Goal: Transaction & Acquisition: Complete application form

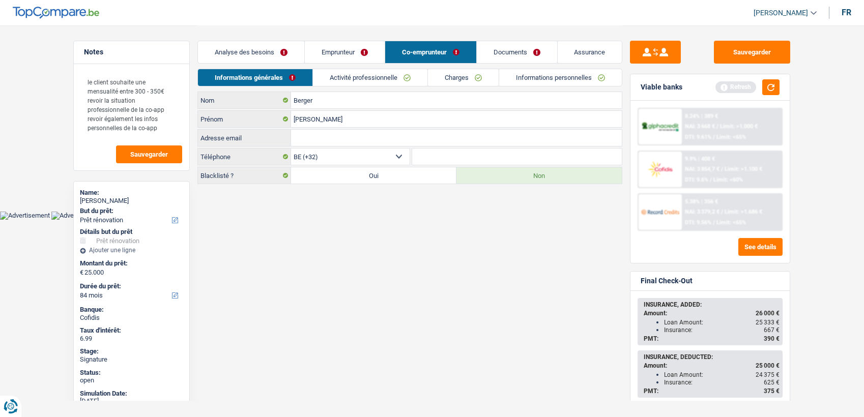
select select "renovation"
select select "84"
select select "32"
select select "worker"
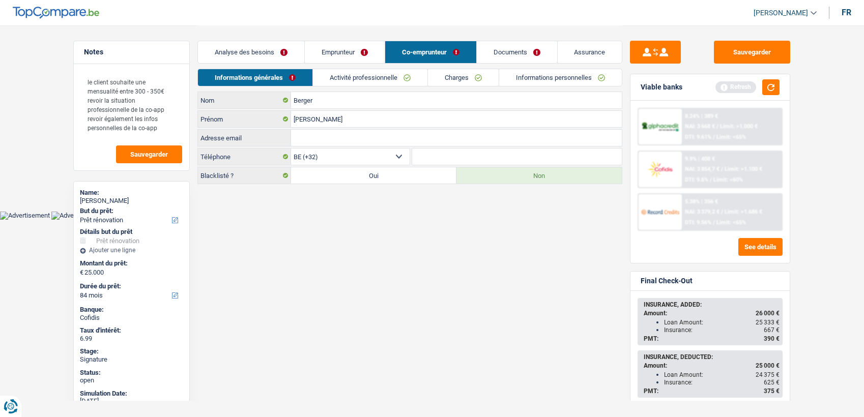
select select "netSalary"
select select "familyAllowances"
select select "unemployment"
select select "smallCompanies"
click at [379, 79] on link "Activité professionnelle" at bounding box center [370, 77] width 114 height 17
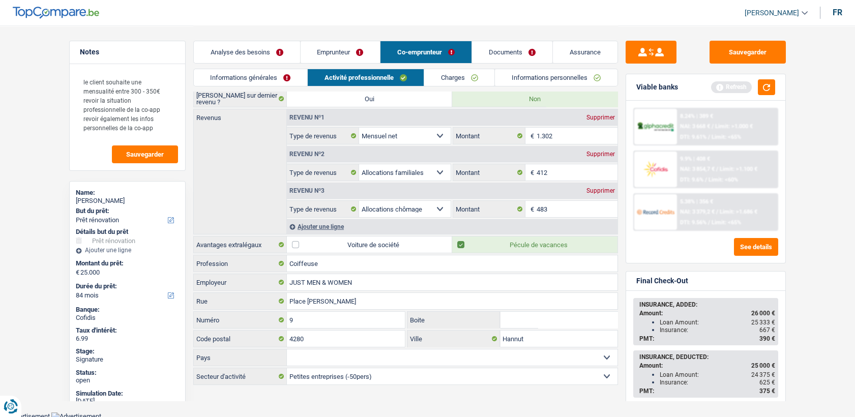
scroll to position [77, 0]
click at [336, 48] on link "Emprunteur" at bounding box center [341, 52] width 80 height 22
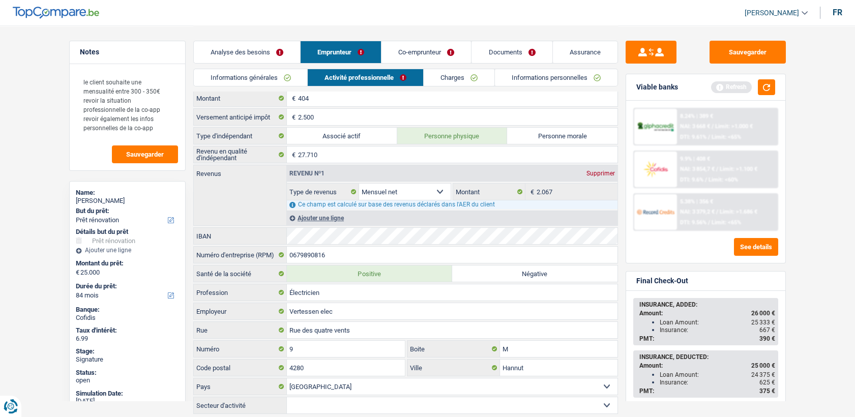
click at [415, 51] on link "Co-emprunteur" at bounding box center [427, 52] width 90 height 22
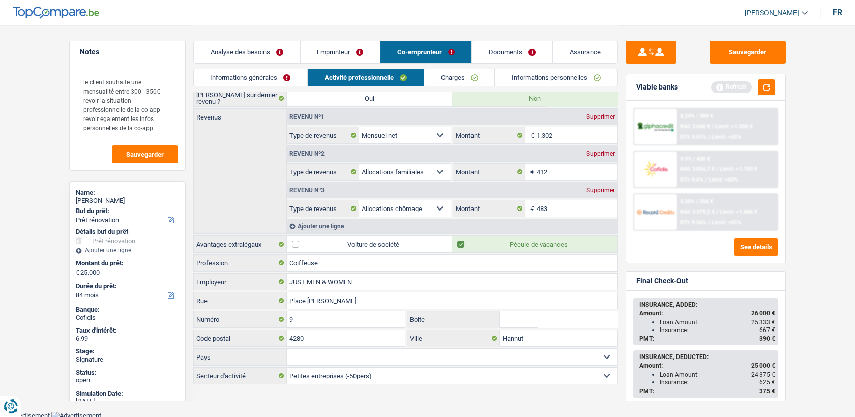
scroll to position [0, 0]
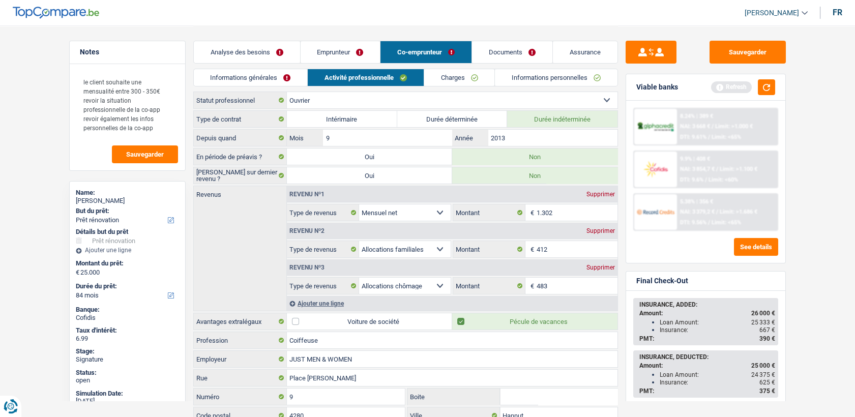
click at [317, 57] on link "Emprunteur" at bounding box center [341, 52] width 80 height 22
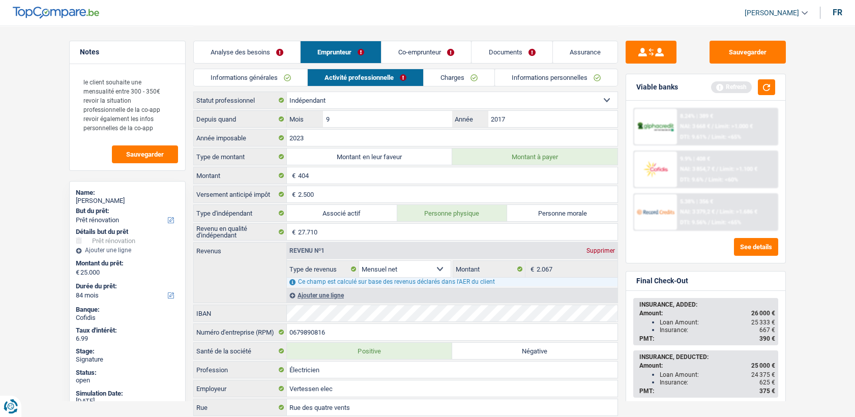
click at [415, 53] on link "Co-emprunteur" at bounding box center [427, 52] width 90 height 22
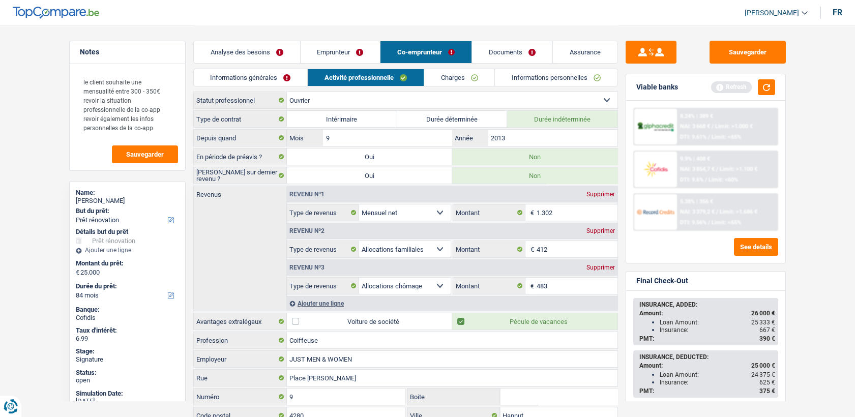
click at [498, 37] on div "Analyse des besoins Emprunteur Co-emprunteur Documents Assurance" at bounding box center [405, 46] width 425 height 43
click at [500, 45] on link "Documents" at bounding box center [512, 52] width 80 height 22
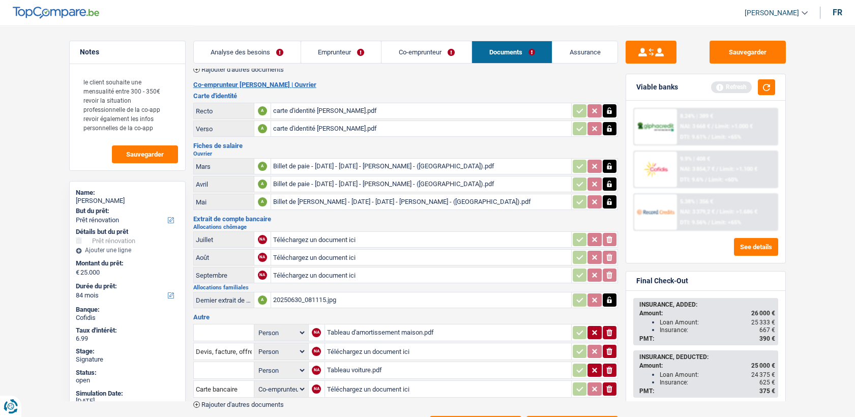
scroll to position [114, 0]
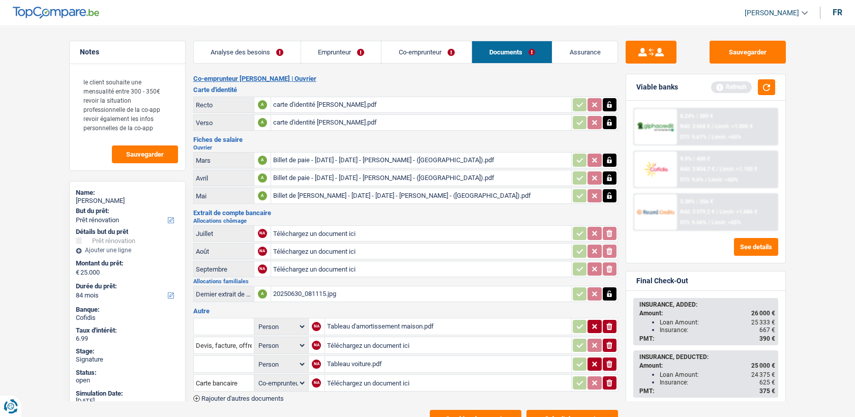
click at [314, 290] on div "20250630_081115.jpg" at bounding box center [421, 293] width 296 height 15
click at [349, 55] on link "Emprunteur" at bounding box center [341, 52] width 80 height 22
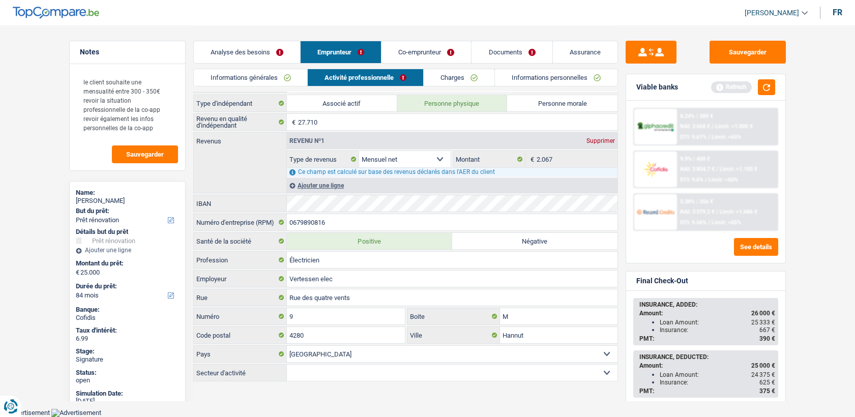
scroll to position [106, 0]
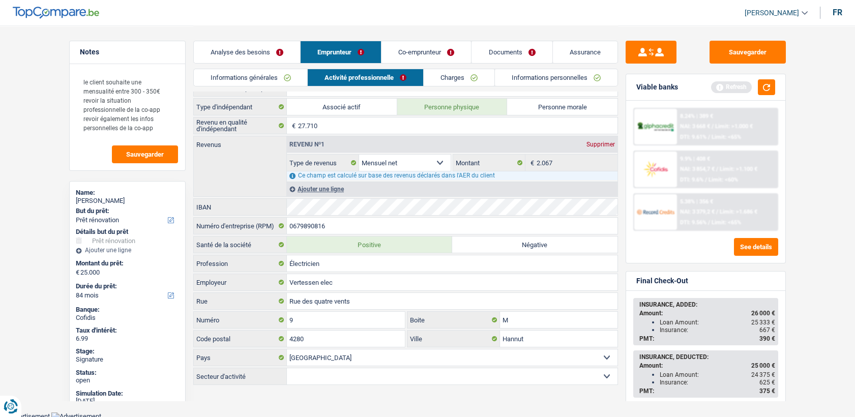
click at [412, 66] on div "Analyse des besoins Emprunteur Co-emprunteur Documents Assurance" at bounding box center [405, 46] width 425 height 43
click at [408, 51] on link "Co-emprunteur" at bounding box center [427, 52] width 90 height 22
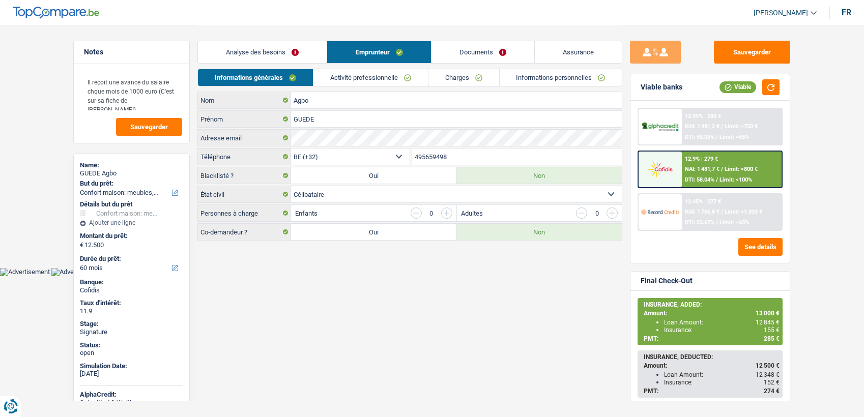
select select "household"
select select "60"
select select "32"
select select "single"
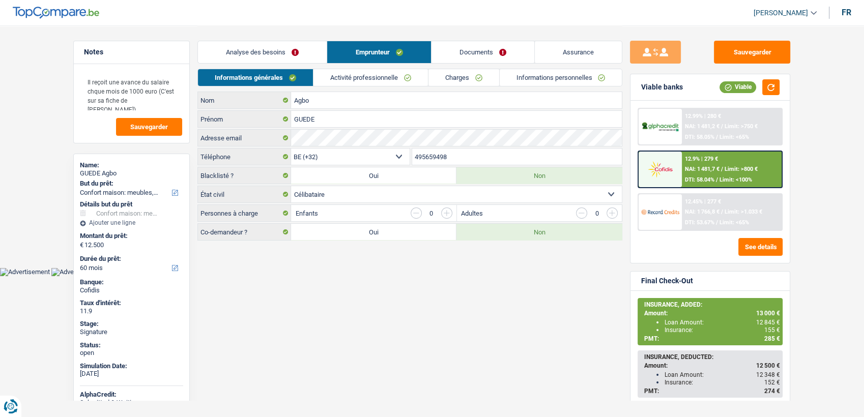
click at [563, 78] on link "Informations personnelles" at bounding box center [561, 77] width 123 height 17
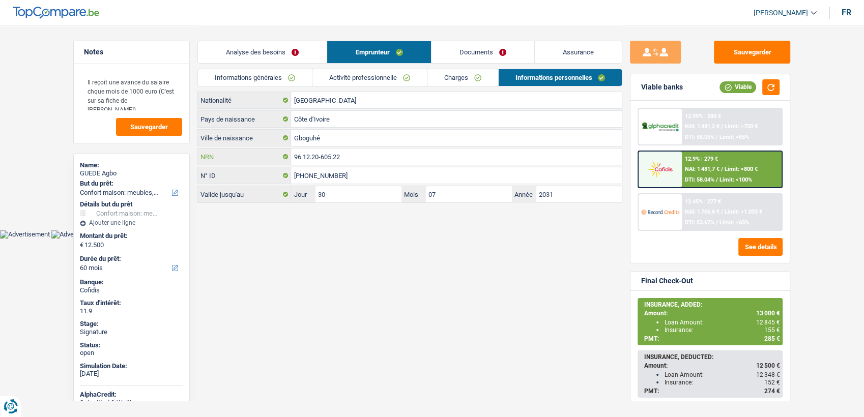
click at [382, 153] on input "96.12.20-605.22" at bounding box center [456, 157] width 331 height 16
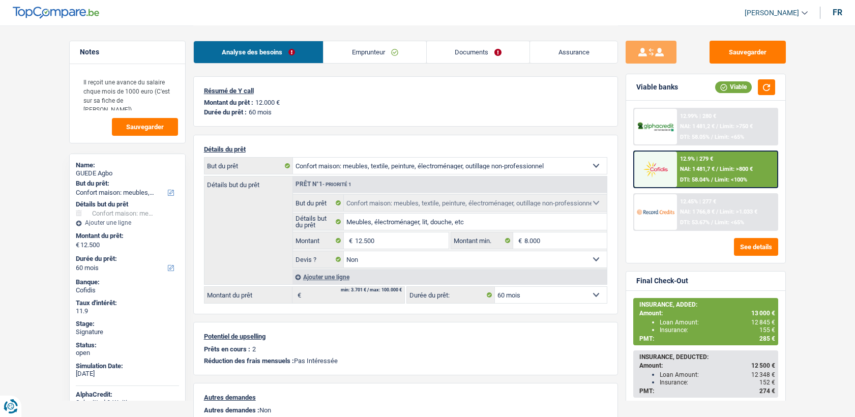
select select "household"
select select "60"
select select "32"
select select "single"
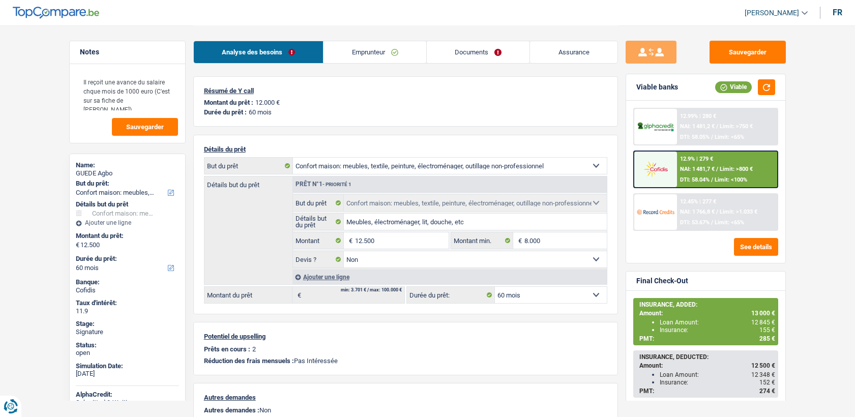
click at [368, 44] on link "Emprunteur" at bounding box center [375, 52] width 103 height 22
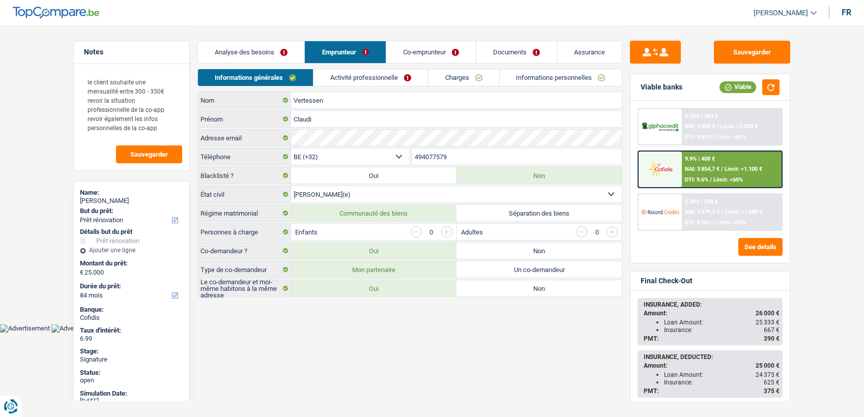
select select "renovation"
select select "84"
select select "32"
select select "married"
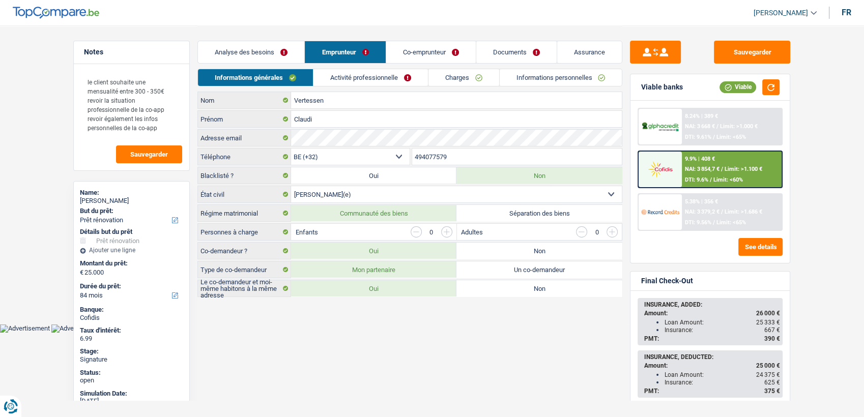
click at [564, 78] on link "Informations personnelles" at bounding box center [561, 77] width 123 height 17
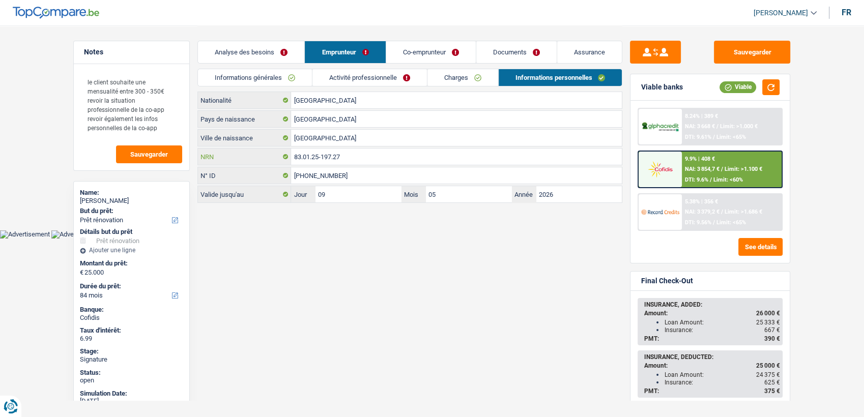
click at [362, 161] on input "83.01.25-197.27" at bounding box center [456, 157] width 331 height 16
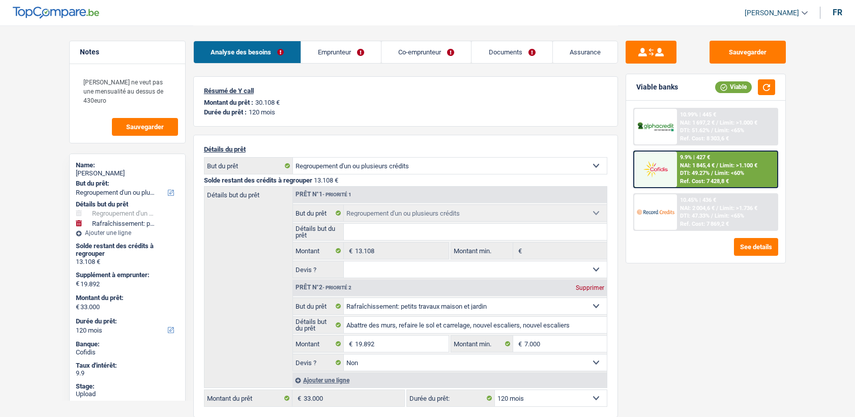
select select "refinancing"
select select "houseOrGarden"
select select "120"
select select "refinancing"
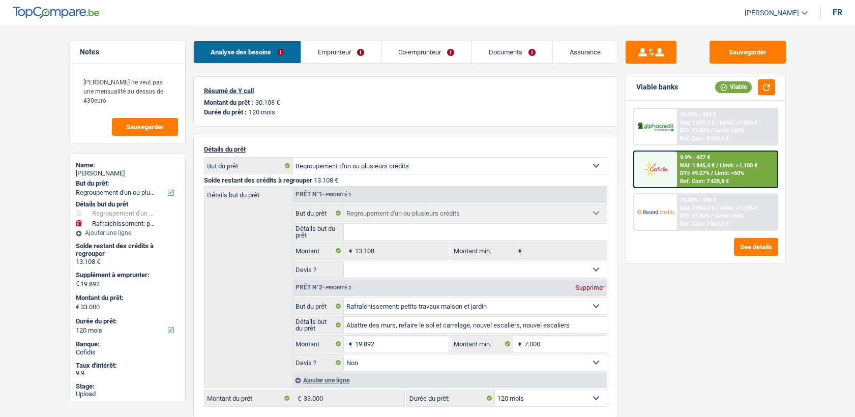
select select "refinancing"
select select "houseOrGarden"
select select "false"
select select "120"
click at [350, 56] on link "Emprunteur" at bounding box center [341, 52] width 80 height 22
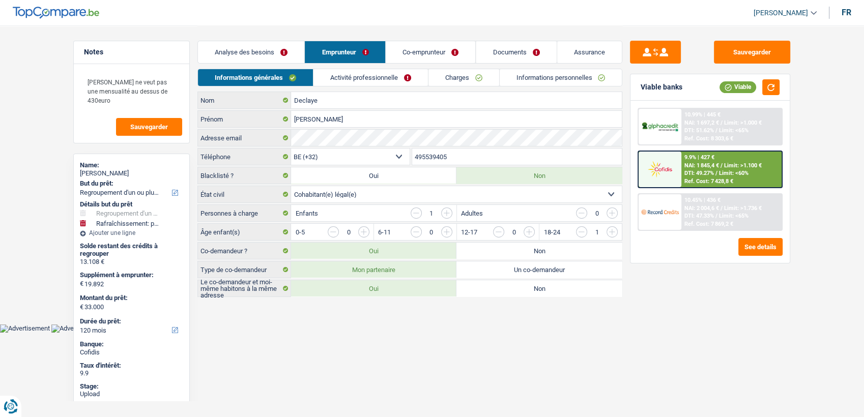
click at [541, 78] on link "Informations personnelles" at bounding box center [561, 77] width 123 height 17
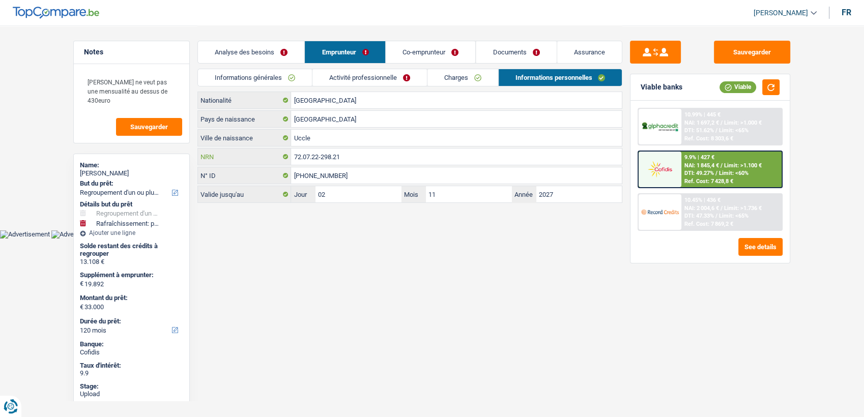
click at [349, 158] on input "72.07.22-298.21" at bounding box center [456, 157] width 331 height 16
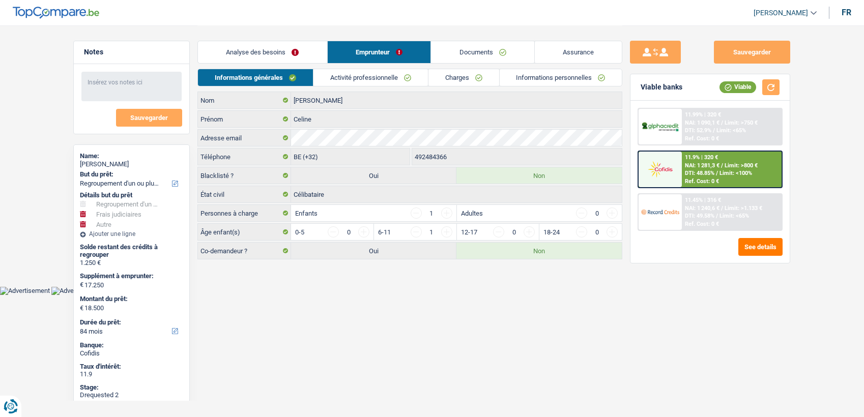
select select "refinancing"
select select "judicial"
select select "other"
select select "84"
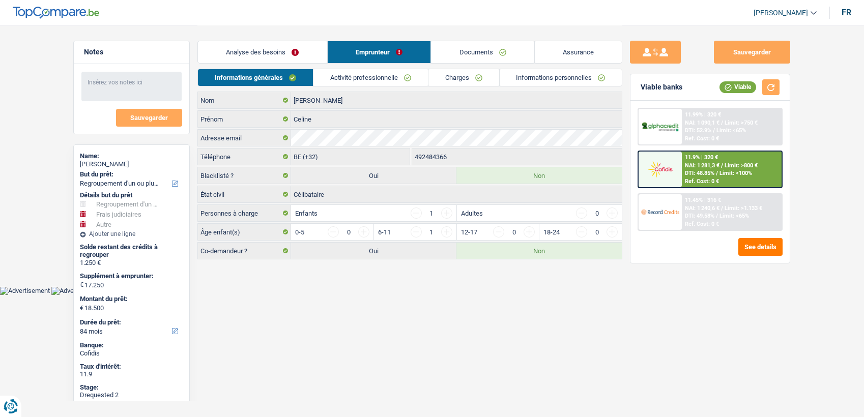
select select "publicEmployee"
select select "familyAllowances"
select select "netSalary"
select select "mealVouchers"
select select "ownerWithMortgage"
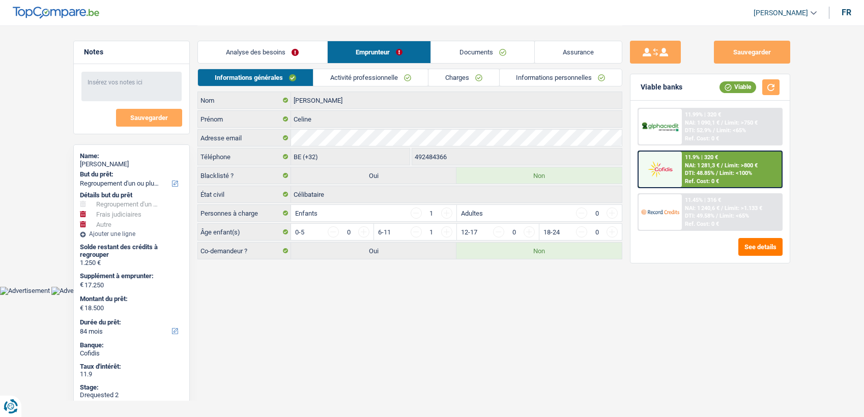
select select "BE"
select select "mortgage"
select select "360"
select select "cardOrCredit"
select select "renovationLoan"
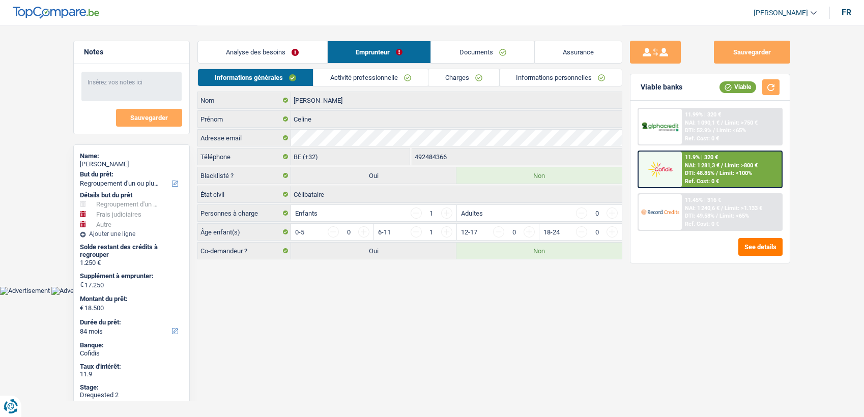
select select "24"
select select "personalLoan"
select select "homeFurnishingOrRelocation"
select select "36"
click at [380, 74] on link "Activité professionnelle" at bounding box center [370, 77] width 114 height 17
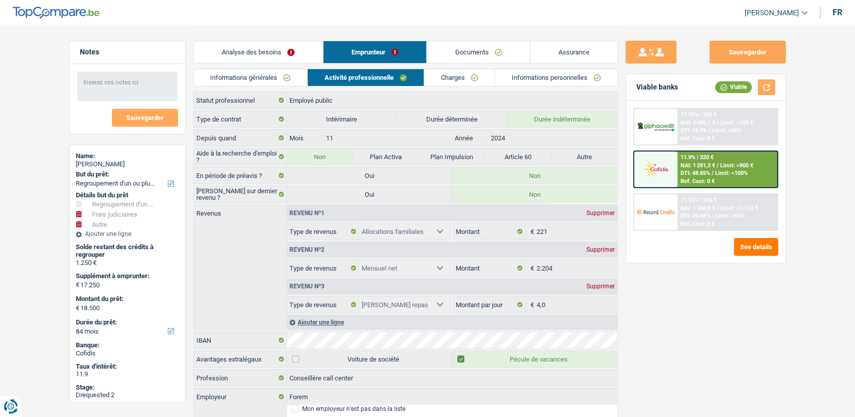
click at [462, 83] on link "Charges" at bounding box center [459, 77] width 71 height 17
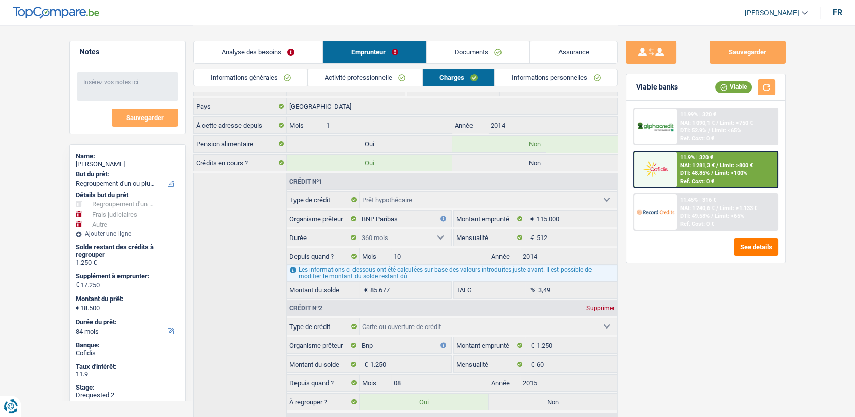
scroll to position [169, 0]
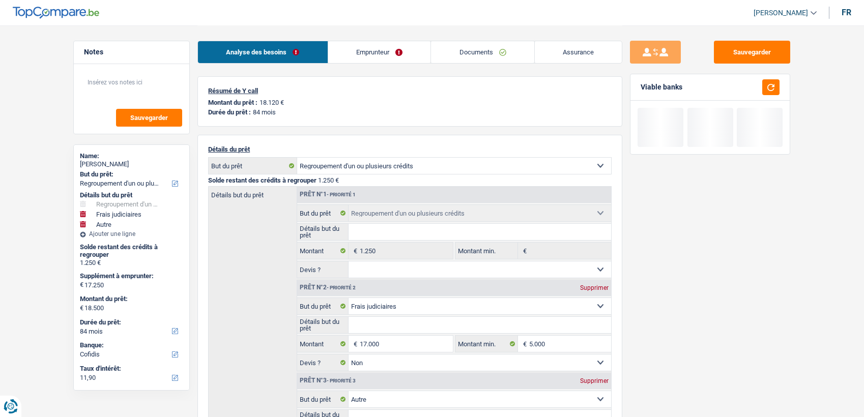
select select "refinancing"
select select "judicial"
select select "other"
select select "84"
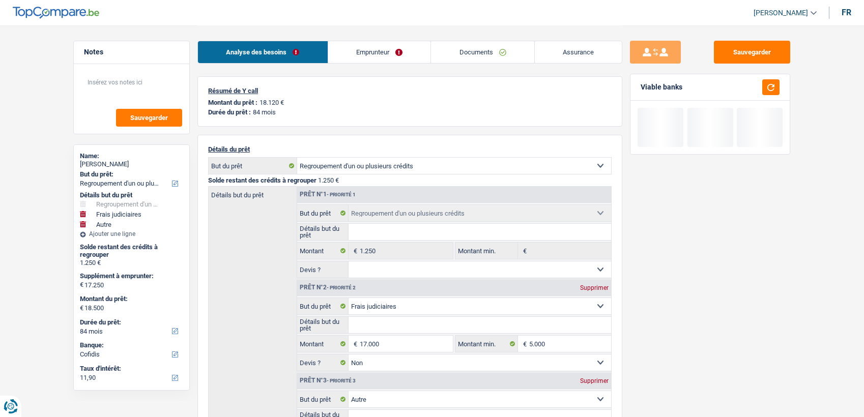
select select "refinancing"
select select "judicial"
select select "false"
select select "other"
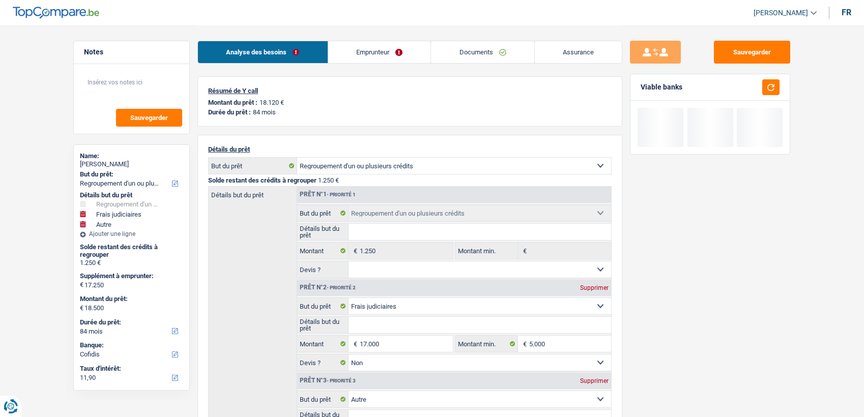
select select "84"
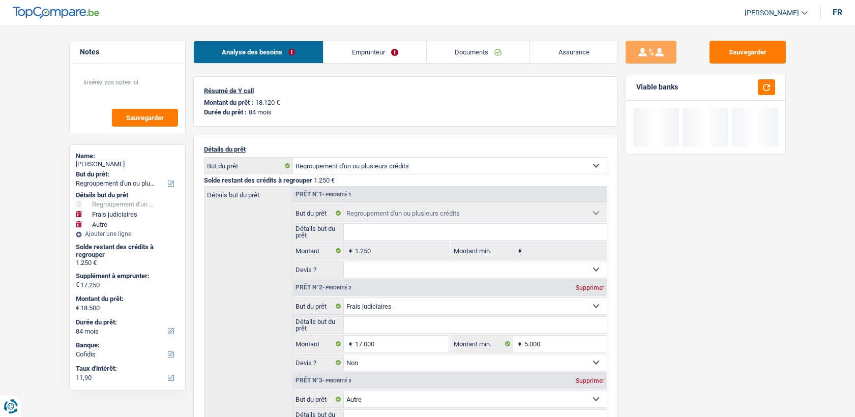
select select "refinancing"
select select "judicial"
select select "other"
select select "84"
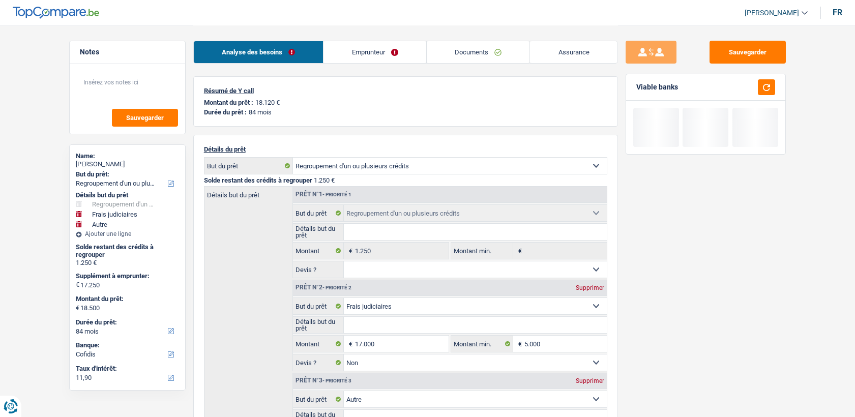
select select "refinancing"
select select "judicial"
select select "false"
select select "other"
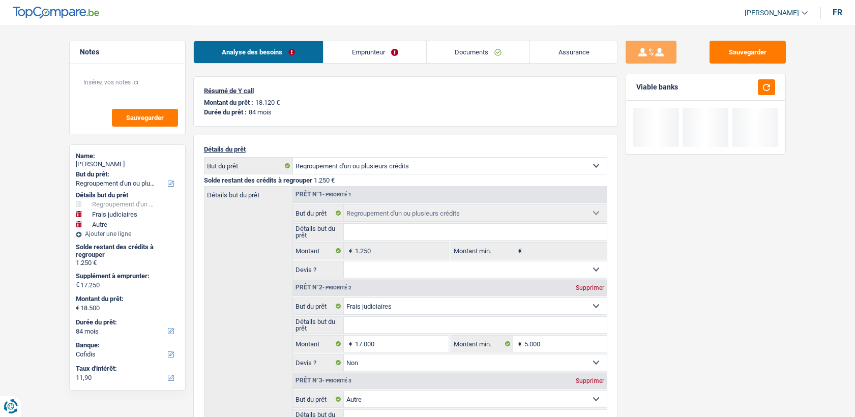
select select "84"
select select "ownerWithMortgage"
select select "BE"
select select "mortgage"
select select "360"
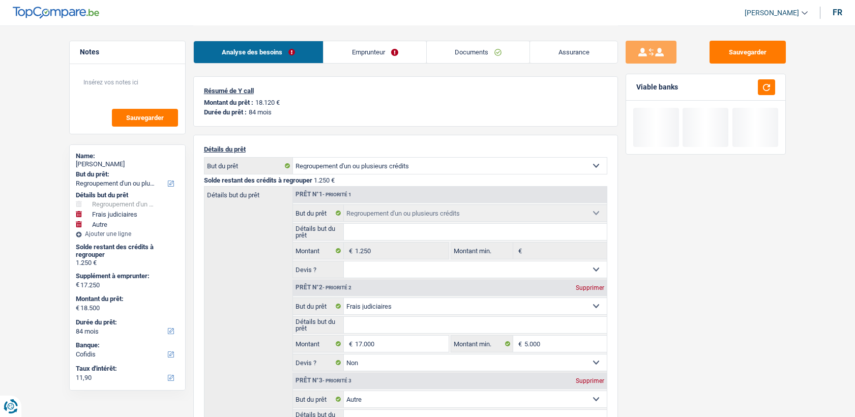
select select "cardOrCredit"
select select "renovationLoan"
select select "24"
select select "personalLoan"
select select "homeFurnishingOrRelocation"
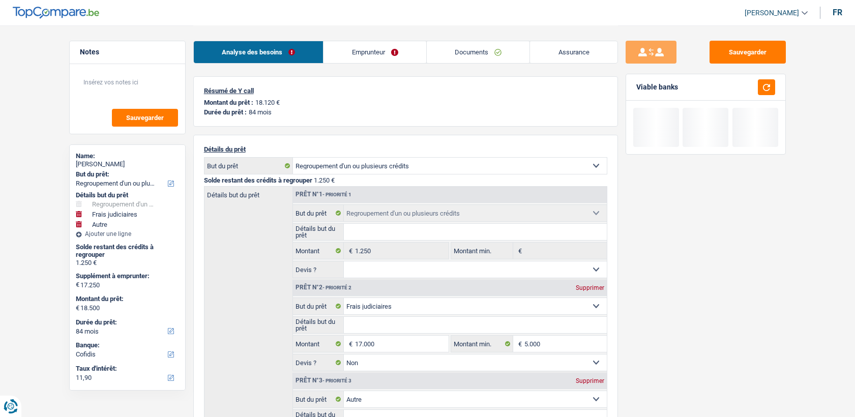
select select "36"
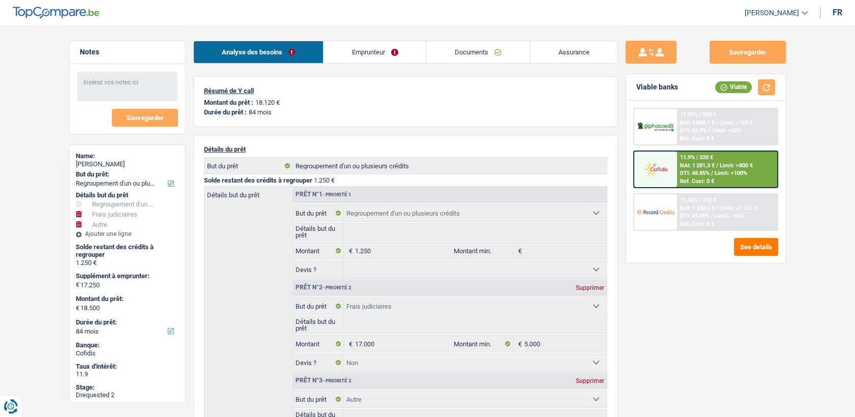
click at [361, 56] on link "Emprunteur" at bounding box center [375, 52] width 103 height 22
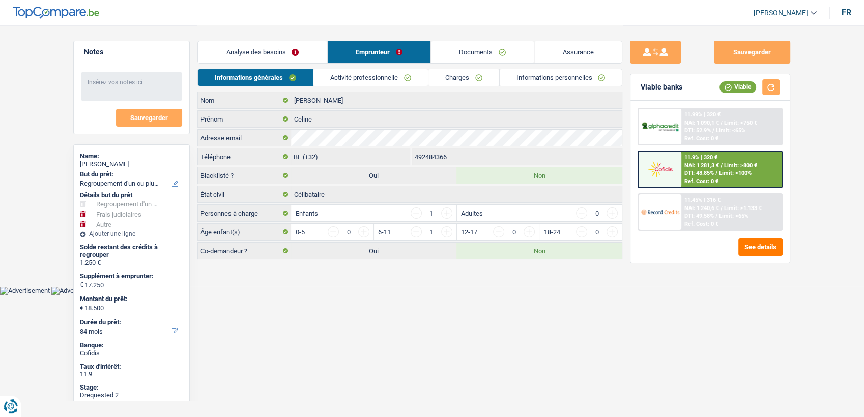
click at [361, 73] on link "Activité professionnelle" at bounding box center [370, 77] width 114 height 17
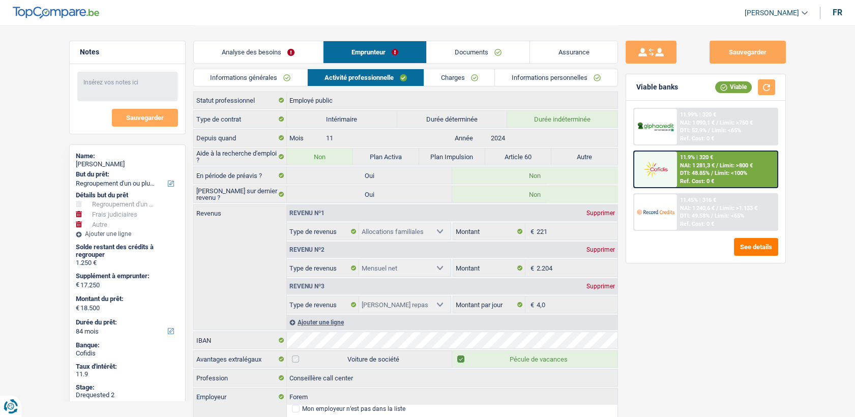
click at [444, 90] on div "Informations générales Activité professionnelle Charges Informations personnell…" at bounding box center [405, 80] width 425 height 23
click at [447, 79] on link "Charges" at bounding box center [459, 77] width 71 height 17
